Goal: Check status: Check status

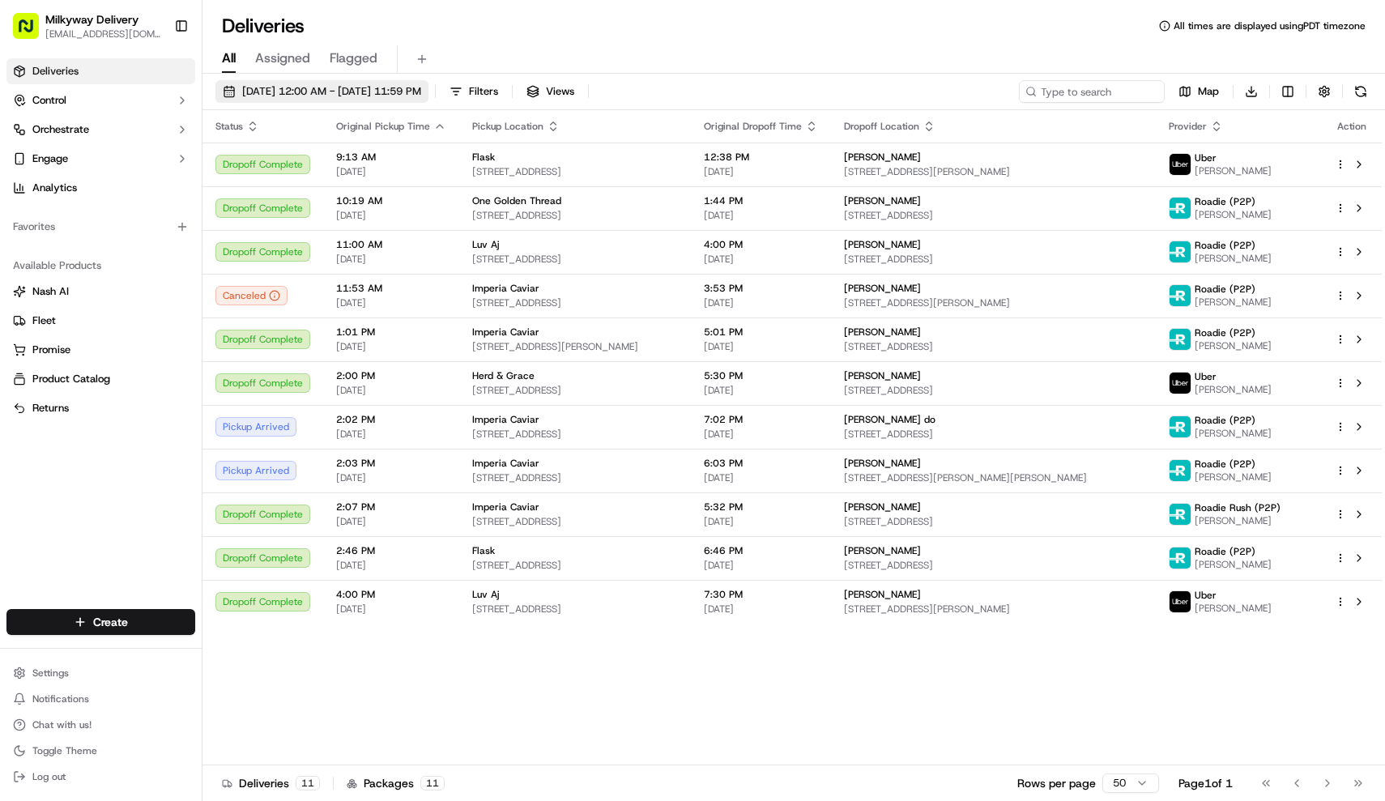
click at [403, 91] on span "[DATE] 12:00 AM - [DATE] 11:59 PM" at bounding box center [331, 91] width 179 height 15
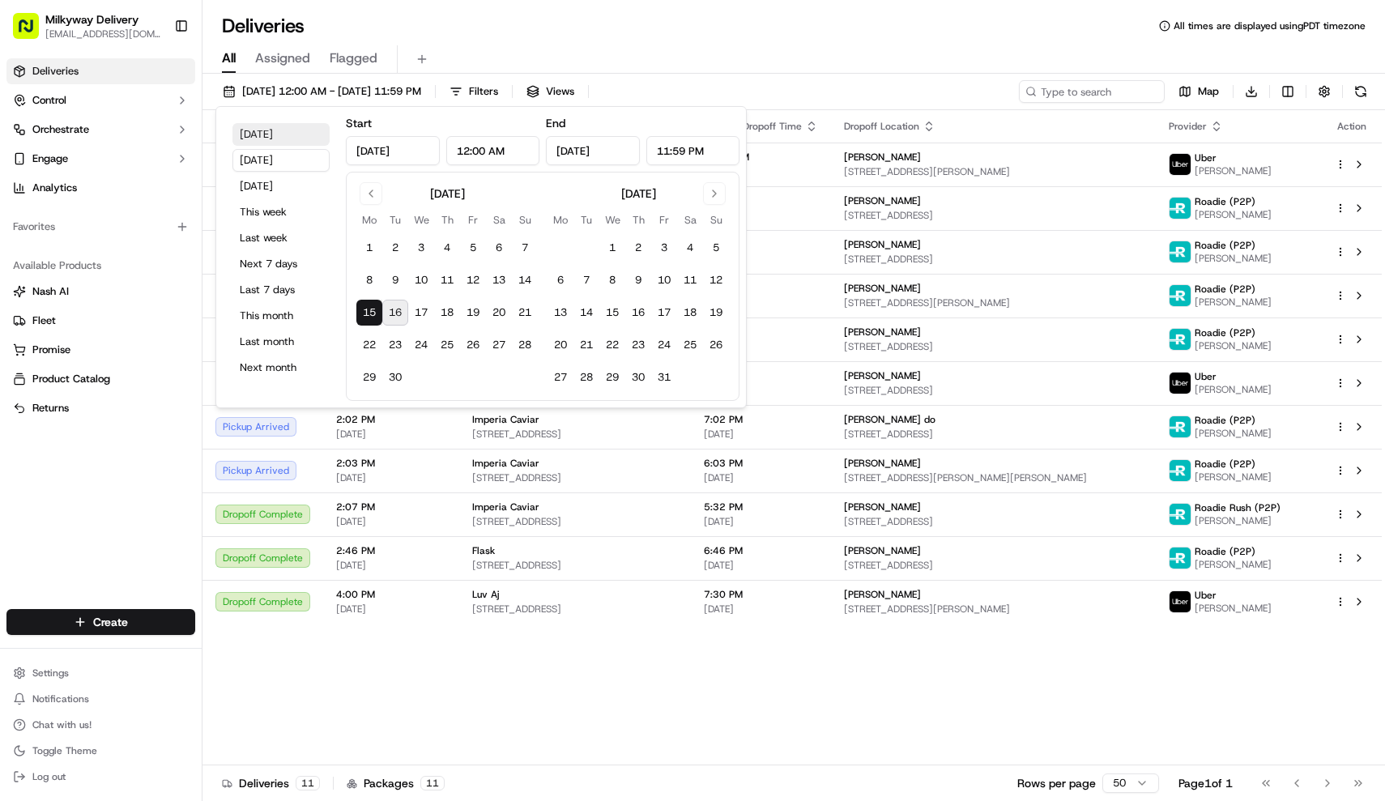
click at [268, 135] on button "[DATE]" at bounding box center [281, 134] width 97 height 23
type input "[DATE]"
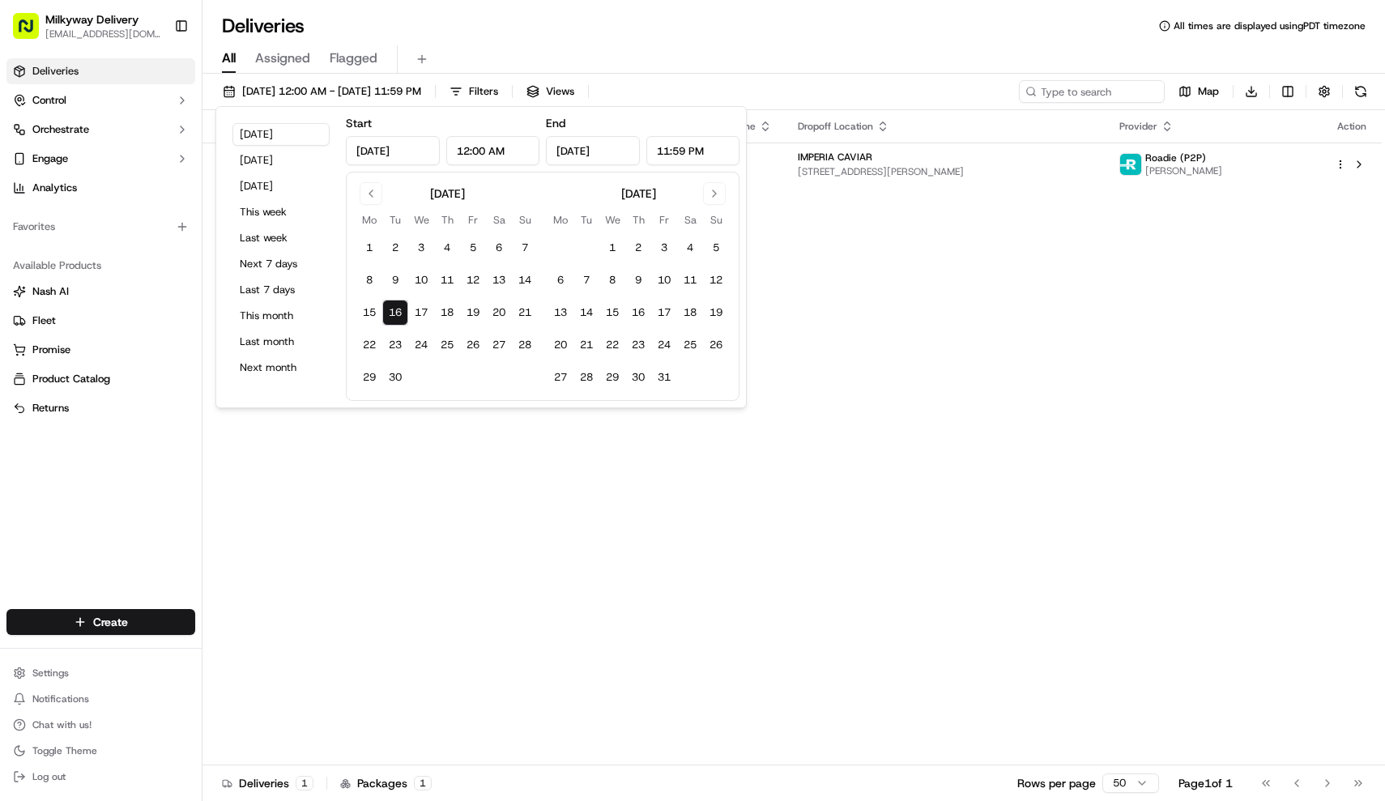
click at [597, 26] on div "Deliveries All times are displayed using PDT timezone" at bounding box center [794, 26] width 1183 height 26
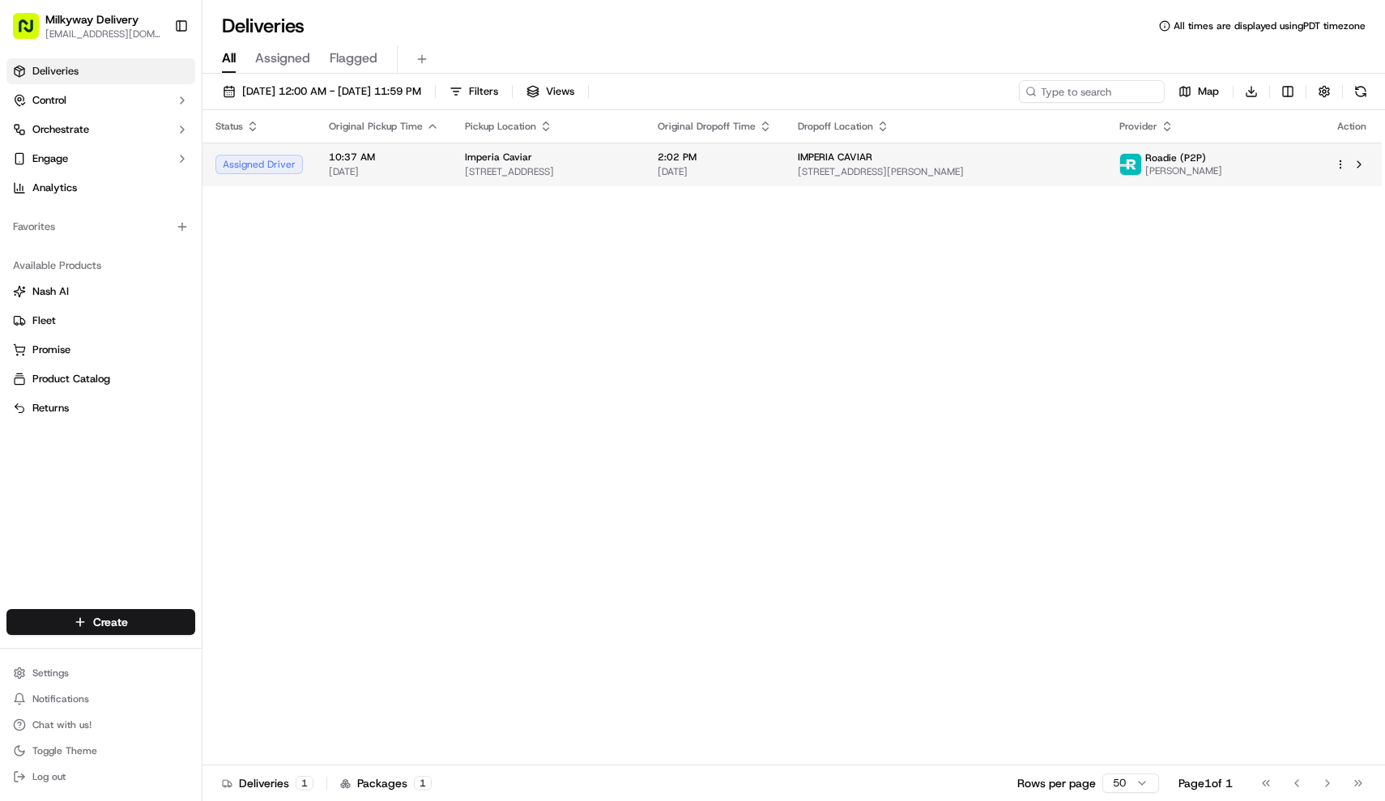
click at [568, 175] on span "[STREET_ADDRESS]" at bounding box center [548, 171] width 167 height 13
click at [488, 170] on span "[STREET_ADDRESS]" at bounding box center [542, 171] width 169 height 13
